Goal: Task Accomplishment & Management: Manage account settings

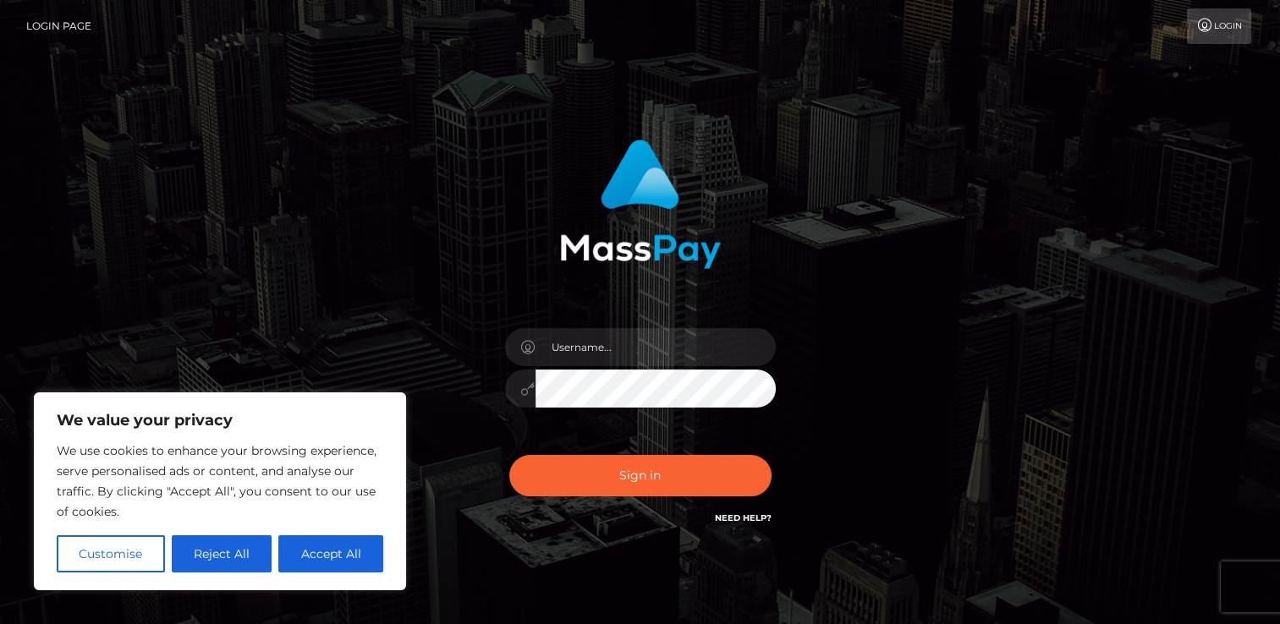
click at [301, 180] on div "Sign in" at bounding box center [640, 342] width 964 height 430
click at [295, 543] on button "Accept All" at bounding box center [330, 553] width 105 height 37
checkbox input "true"
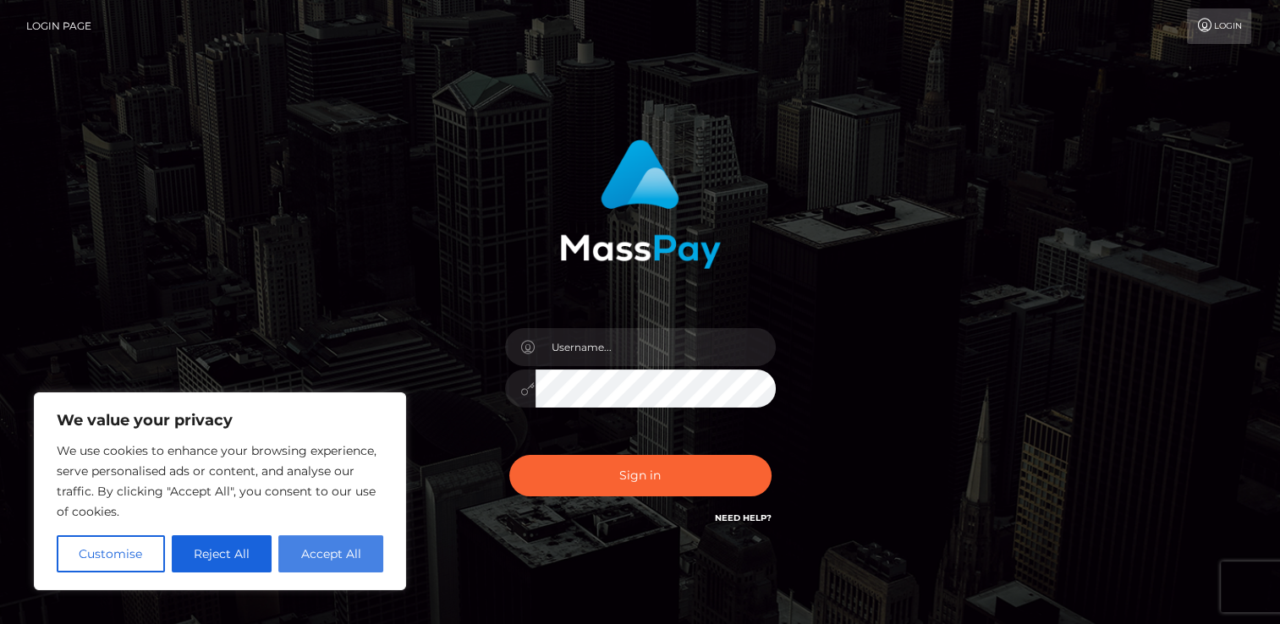
checkbox input "true"
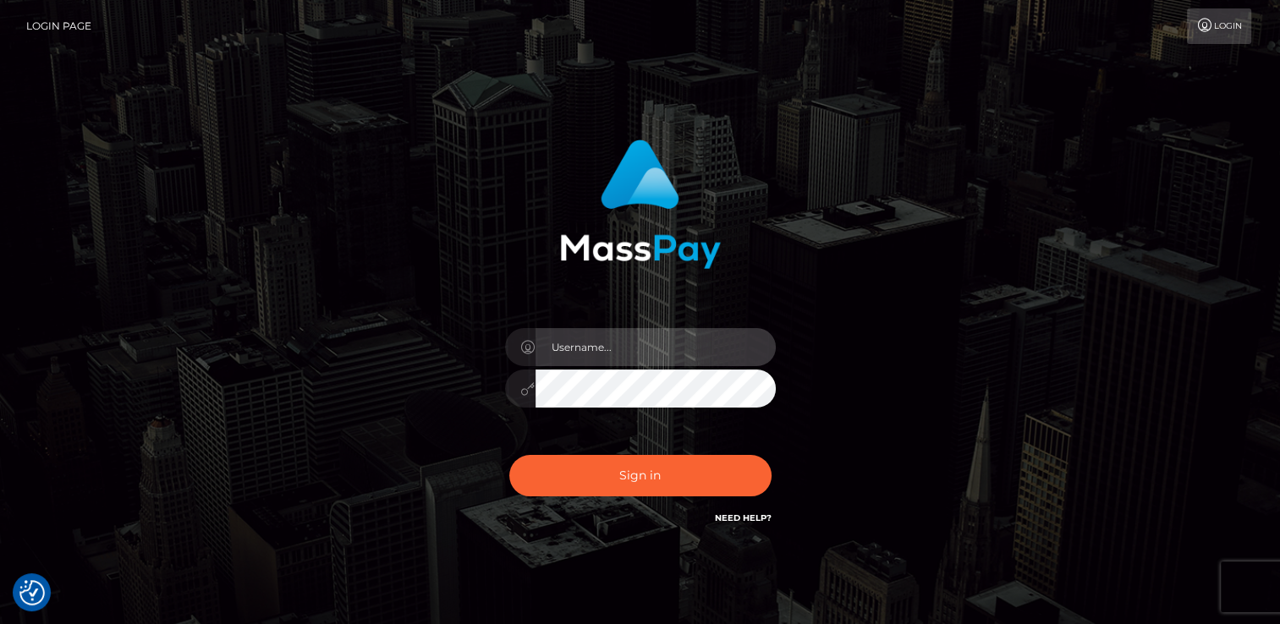
click at [637, 343] on input "text" at bounding box center [655, 347] width 240 height 38
type input "miekegaliart@gmail.com"
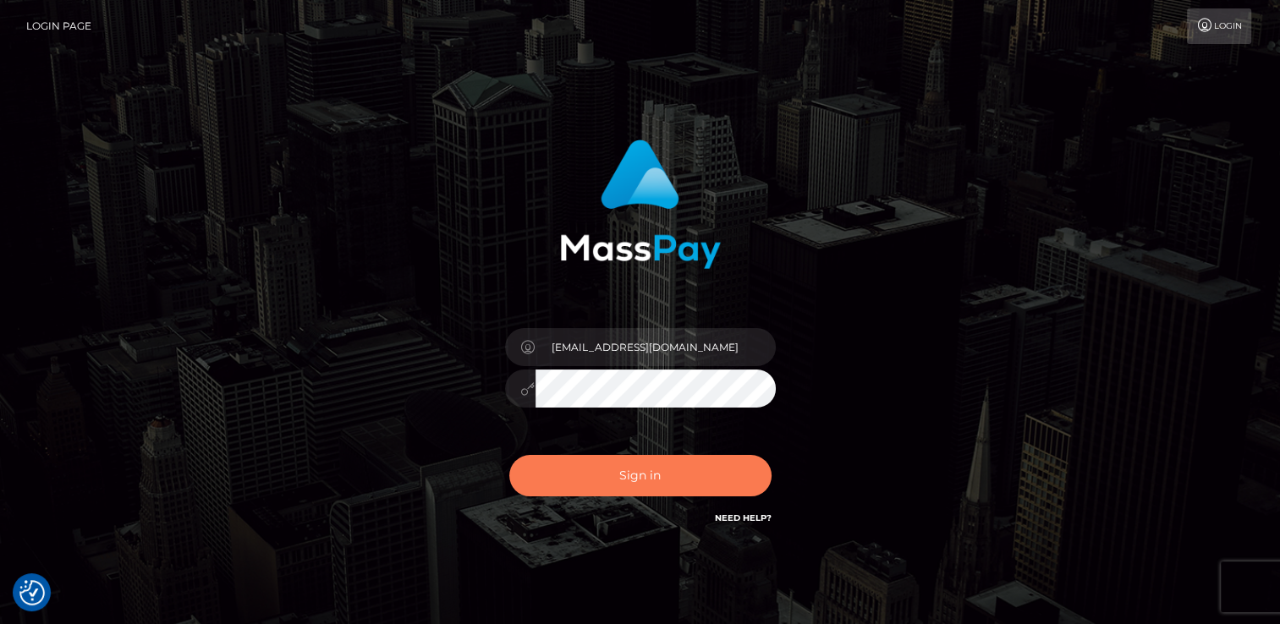
click at [609, 483] on button "Sign in" at bounding box center [640, 475] width 262 height 41
